Goal: Information Seeking & Learning: Learn about a topic

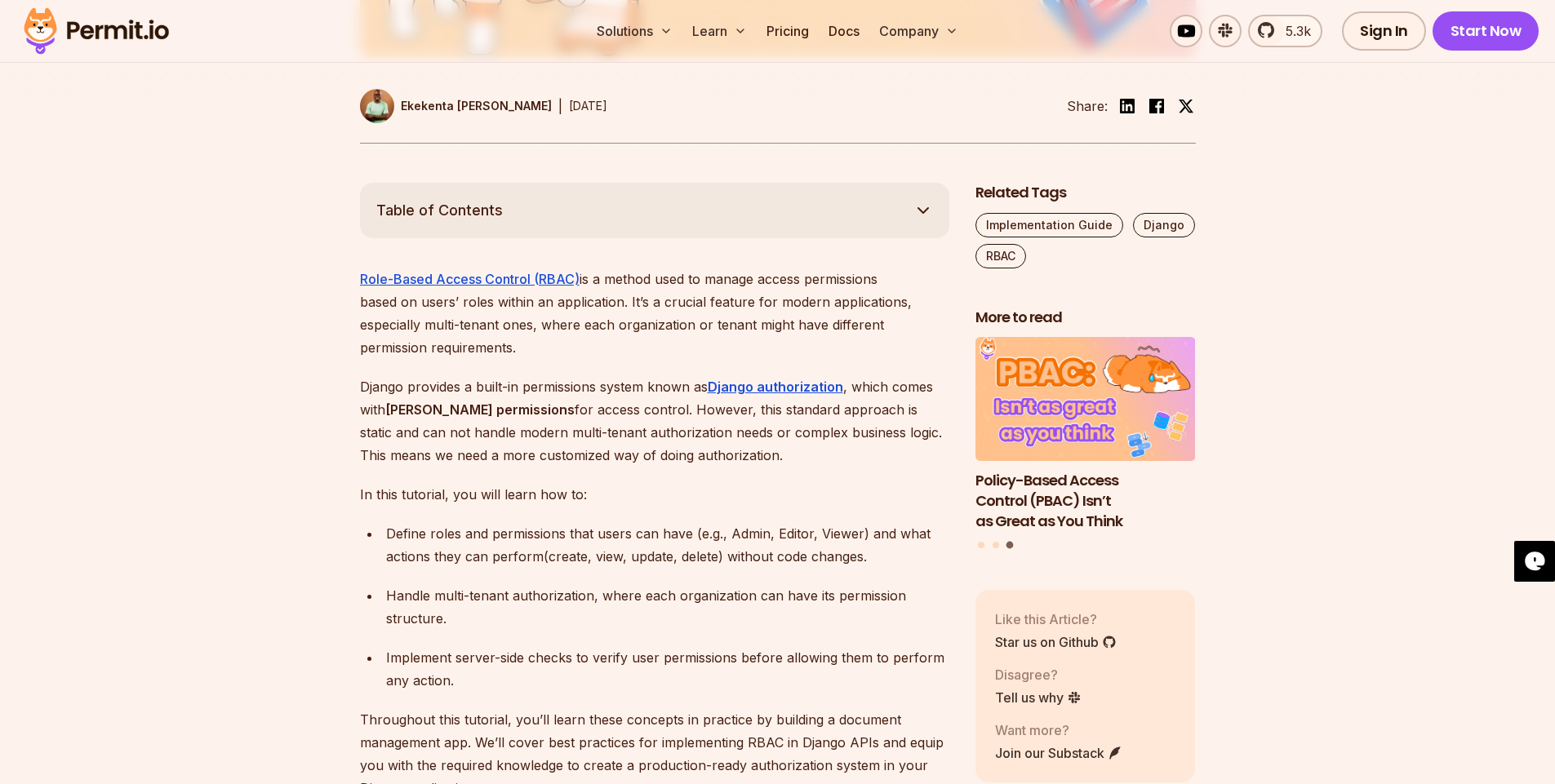
scroll to position [767, 0]
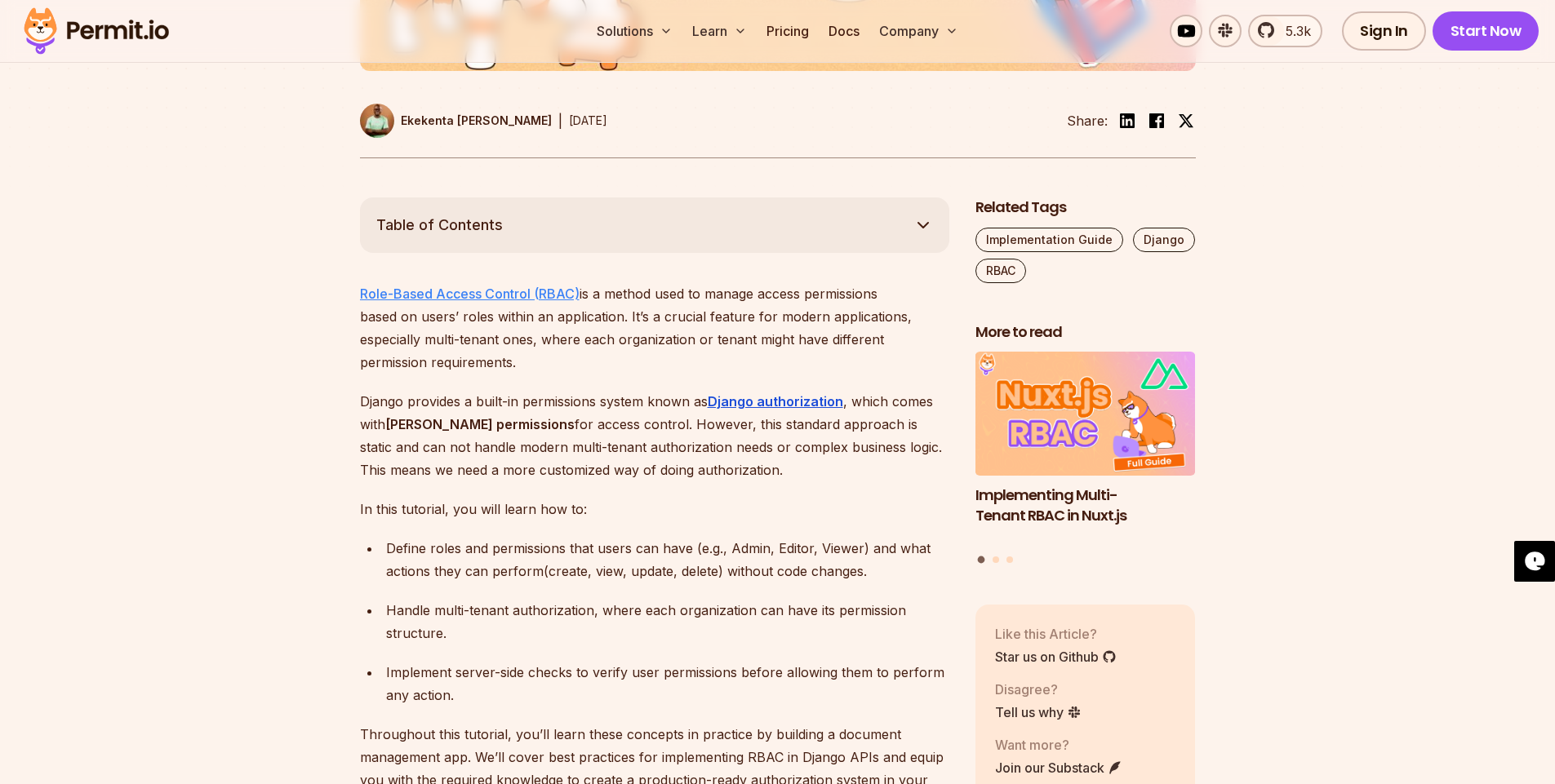
click at [503, 292] on link "Role-Based Access Control (RBAC)" at bounding box center [469, 294] width 219 height 16
click at [695, 303] on p "Role-Based Access Control (RBAC) is a method used to manage access permissions …" at bounding box center [654, 328] width 589 height 91
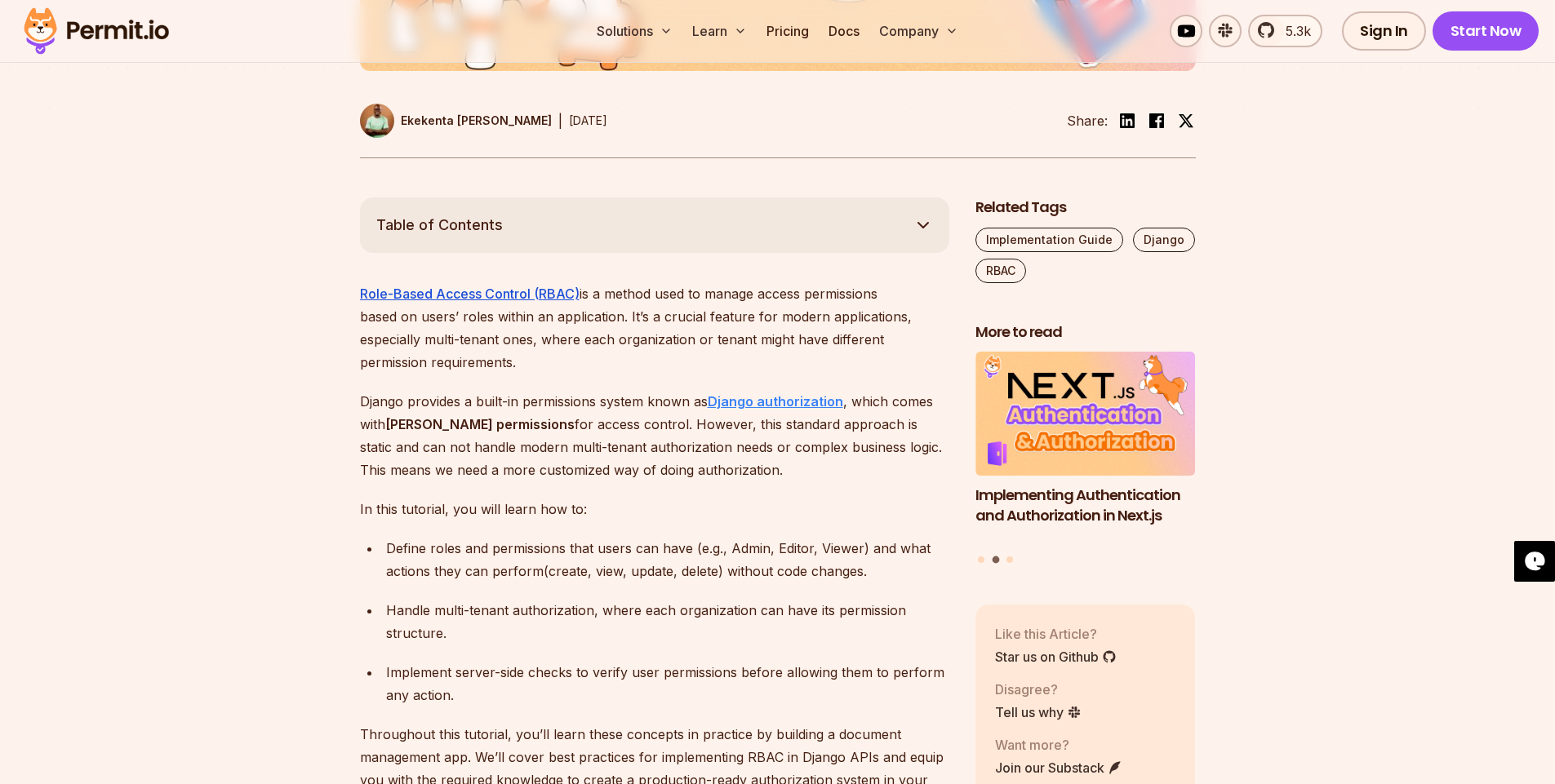
click at [782, 393] on strong "Django authorization" at bounding box center [775, 401] width 135 height 16
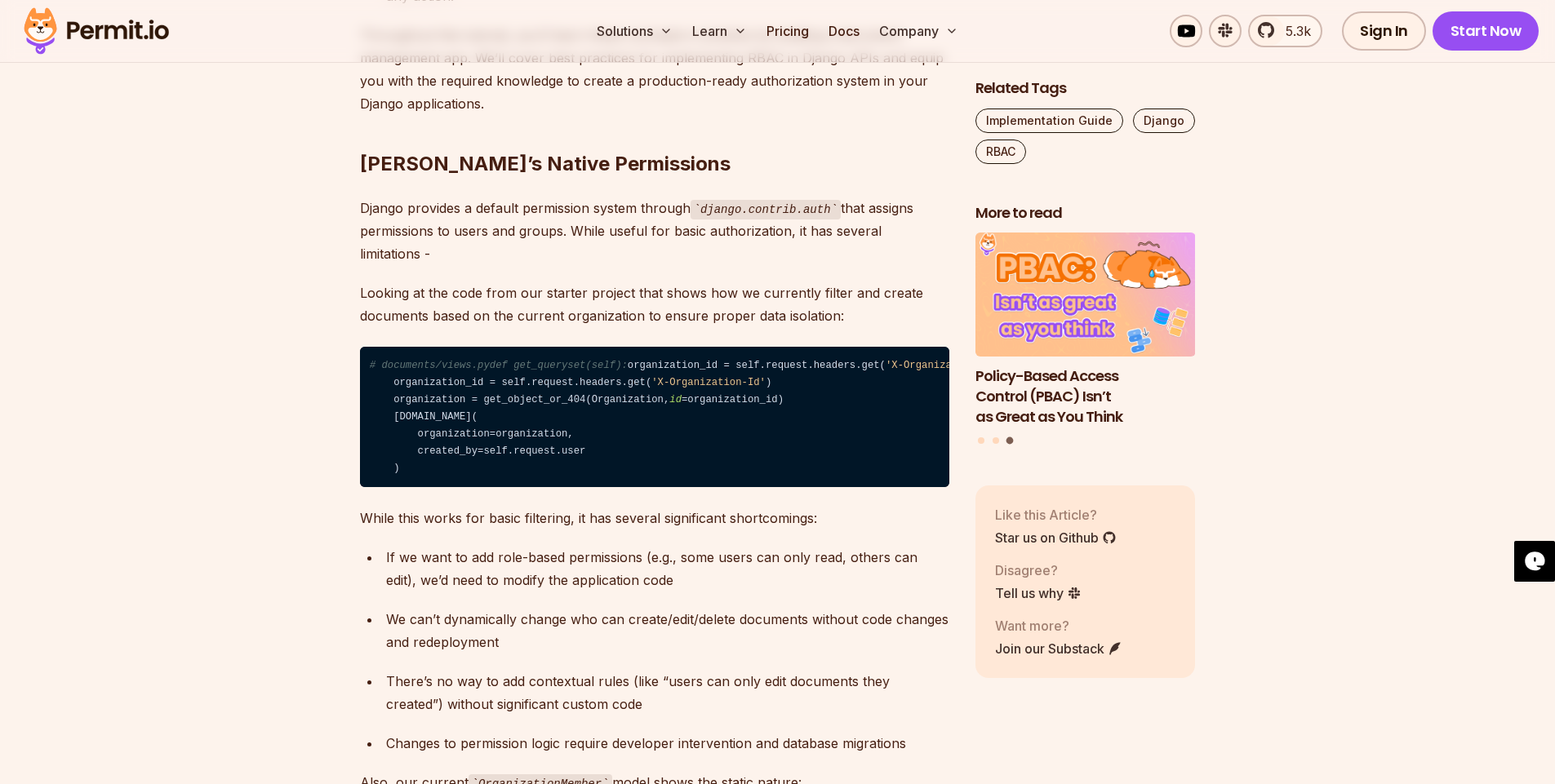
scroll to position [1499, 0]
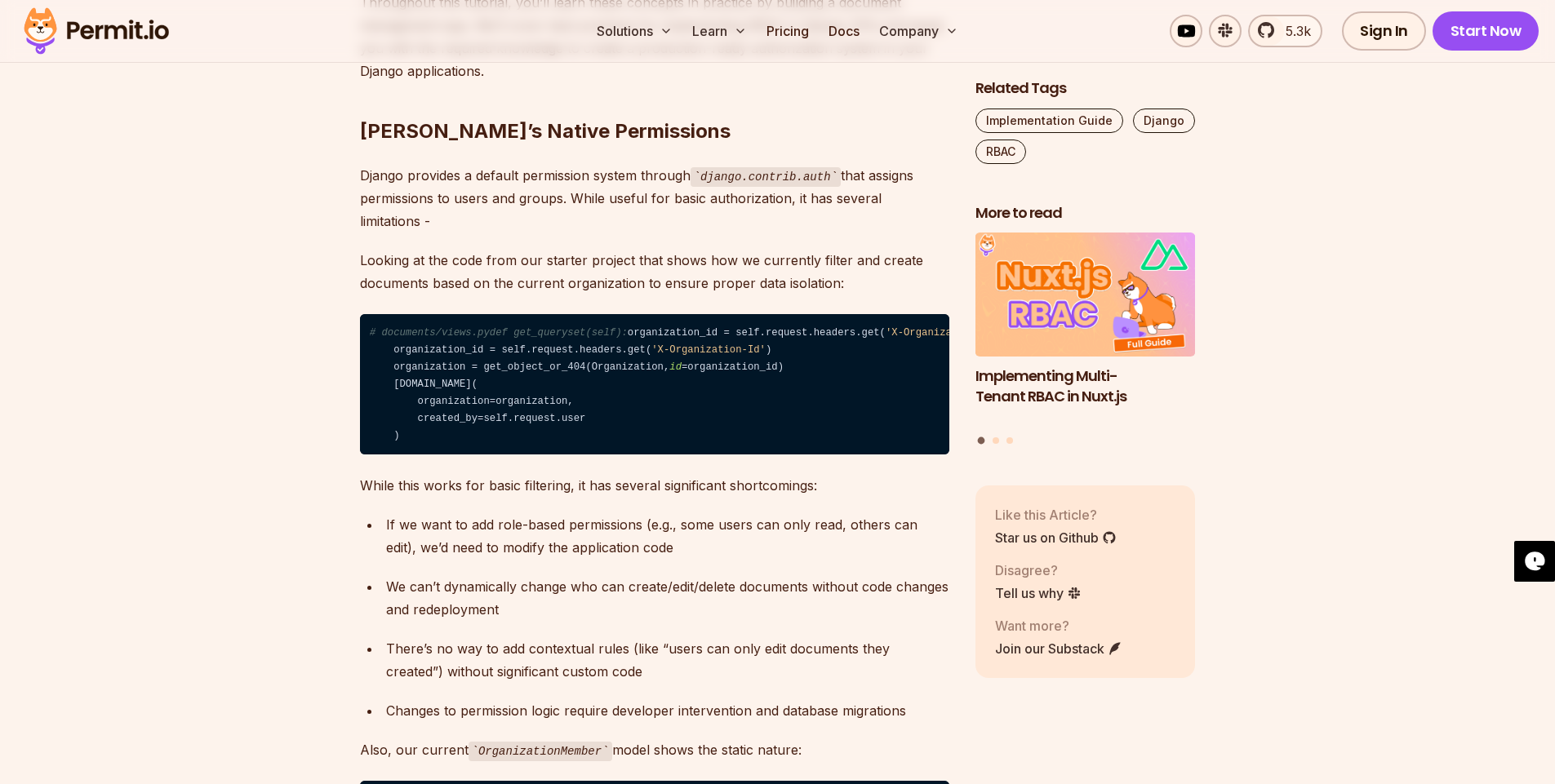
click at [439, 327] on code "# documents/views.pydef get_queryset(self): organization_id = self.request.head…" at bounding box center [654, 384] width 589 height 141
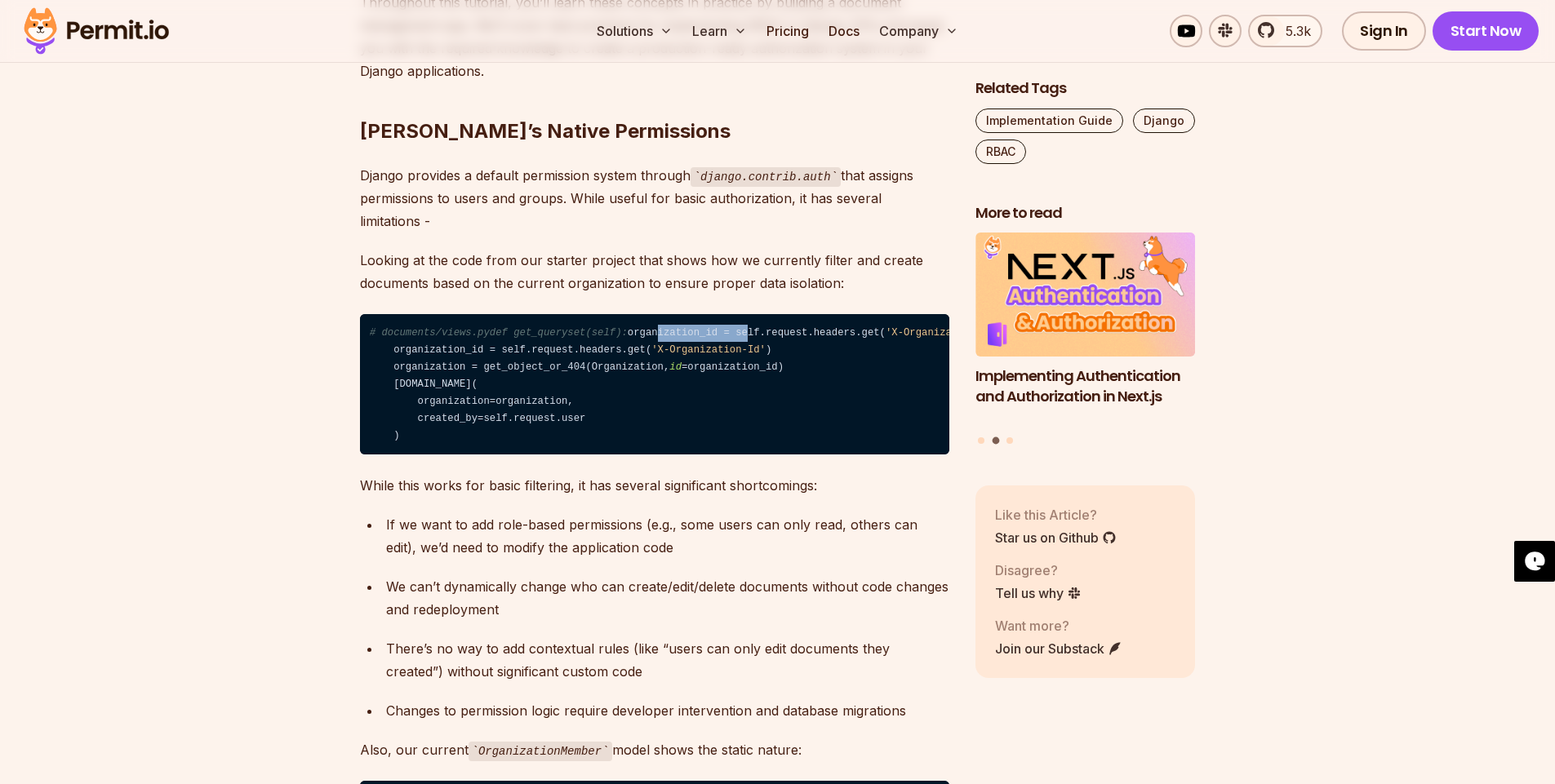
click at [439, 327] on code "# documents/views.pydef get_queryset(self): organization_id = self.request.head…" at bounding box center [654, 384] width 589 height 141
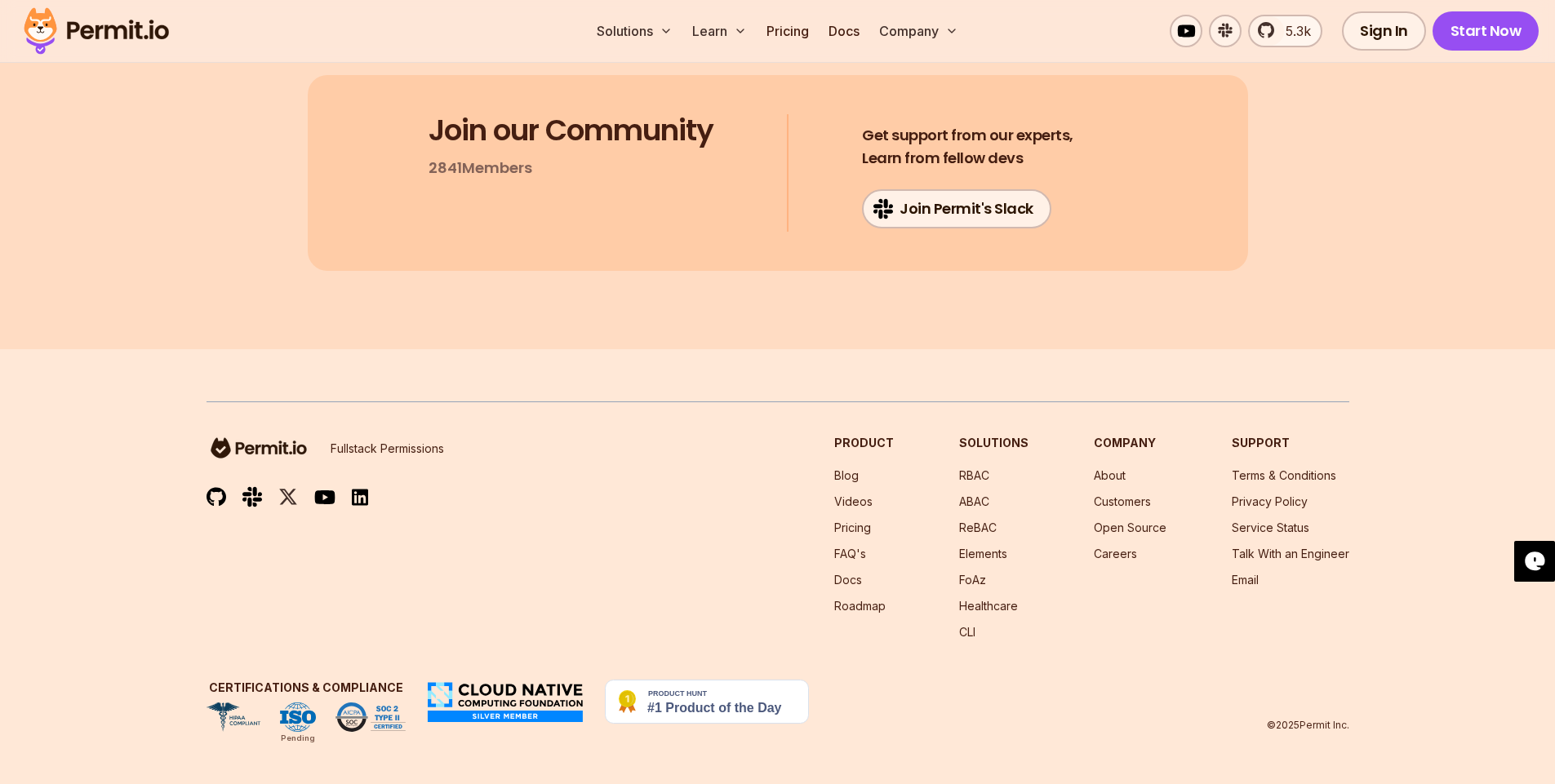
scroll to position [9425, 0]
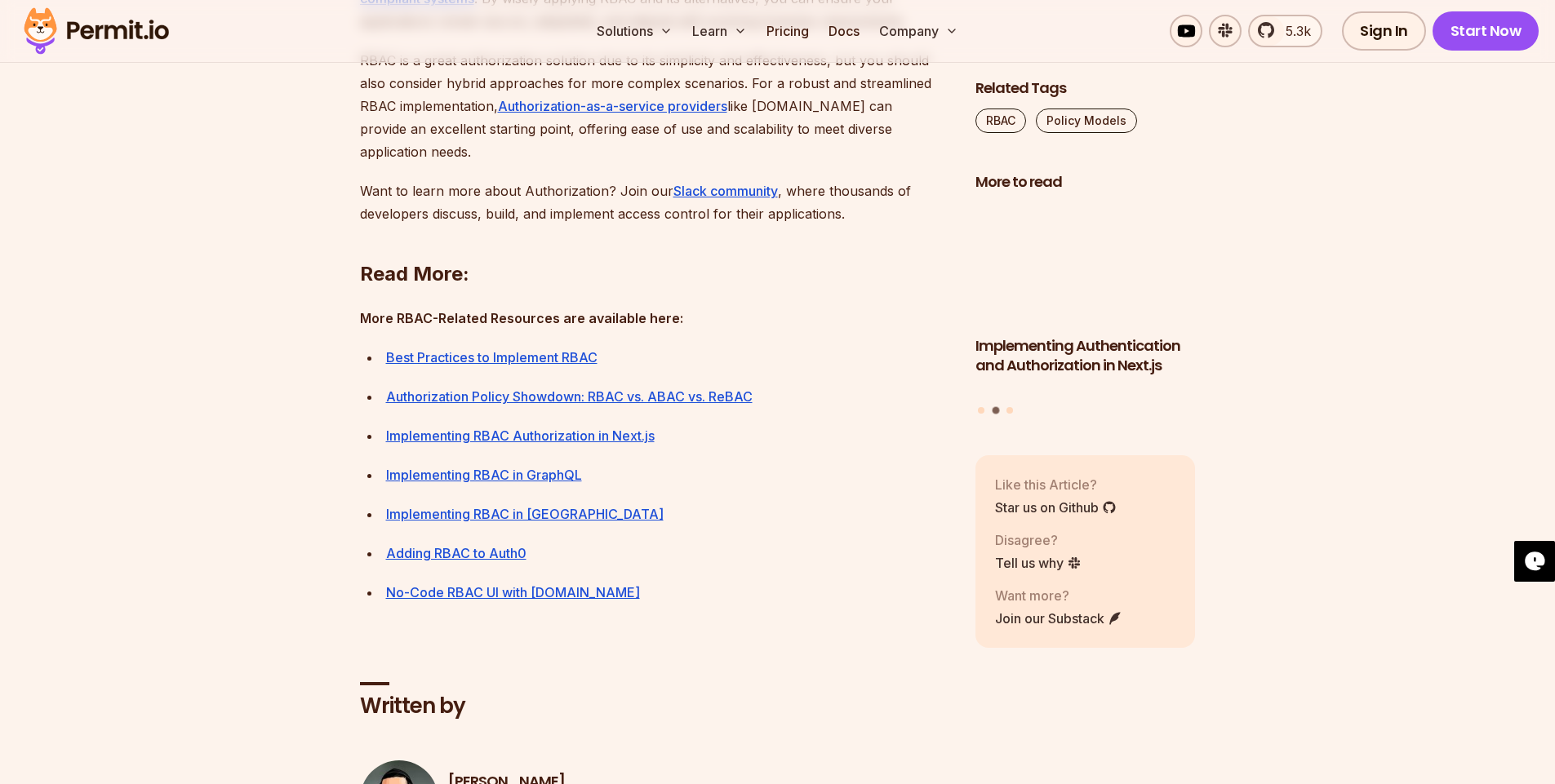
scroll to position [5513, 0]
